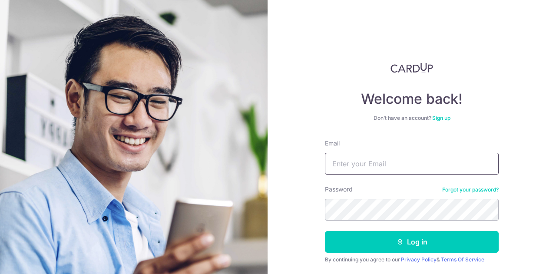
click at [361, 162] on input "Email" at bounding box center [412, 164] width 174 height 22
type input "slumberkoon@hotmail.com"
click at [325, 231] on button "Log in" at bounding box center [412, 242] width 174 height 22
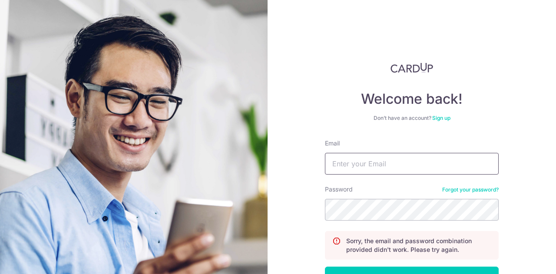
click at [382, 163] on input "Email" at bounding box center [412, 164] width 174 height 22
type input "[EMAIL_ADDRESS][DOMAIN_NAME]"
click at [325, 267] on button "Log in" at bounding box center [412, 278] width 174 height 22
click at [384, 158] on input "Email" at bounding box center [412, 164] width 174 height 22
click at [339, 164] on input "Email" at bounding box center [412, 164] width 174 height 22
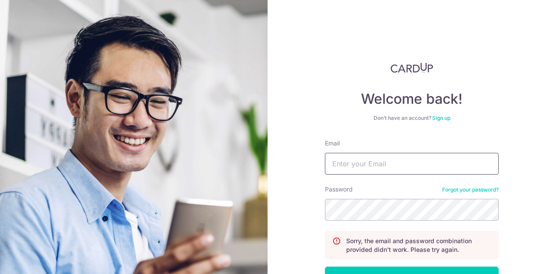
type input "slumberkoon@hotmail.com"
click at [325, 267] on button "Log in" at bounding box center [412, 278] width 174 height 22
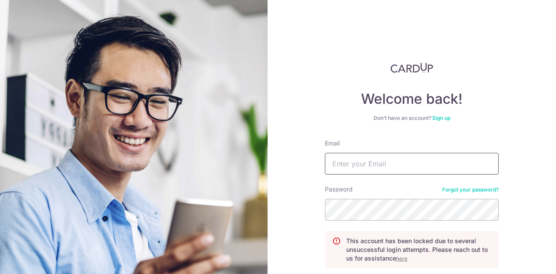
click at [364, 157] on input "Email" at bounding box center [412, 164] width 174 height 22
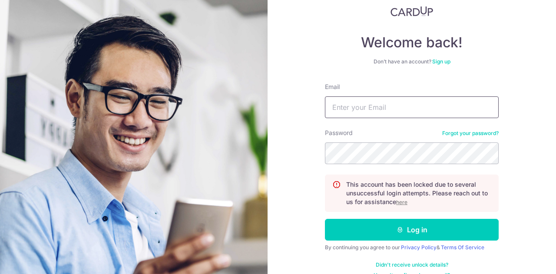
scroll to position [58, 0]
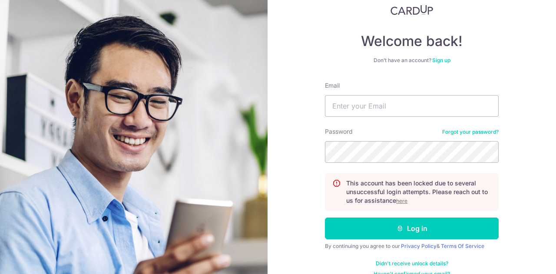
click at [348, 206] on div "This account has been locked due to several unsuccessful login attempts. Please…" at bounding box center [412, 191] width 174 height 37
click at [400, 201] on u "here" at bounding box center [401, 201] width 11 height 7
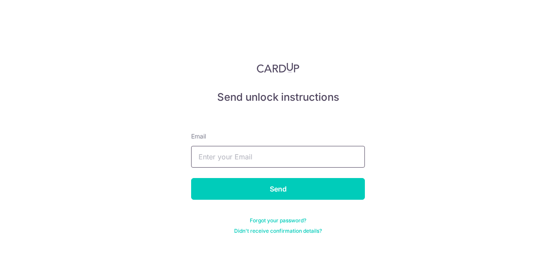
click at [293, 150] on input "text" at bounding box center [278, 157] width 174 height 22
type input "slumberkoon@hotmail.com"
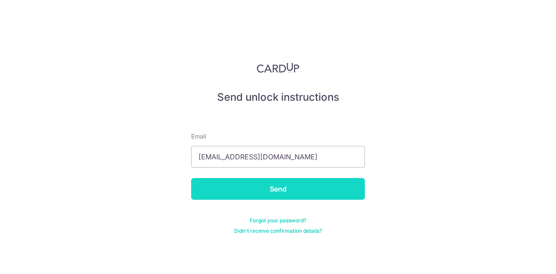
click at [288, 193] on input "Send" at bounding box center [278, 189] width 174 height 22
